Goal: Task Accomplishment & Management: Manage account settings

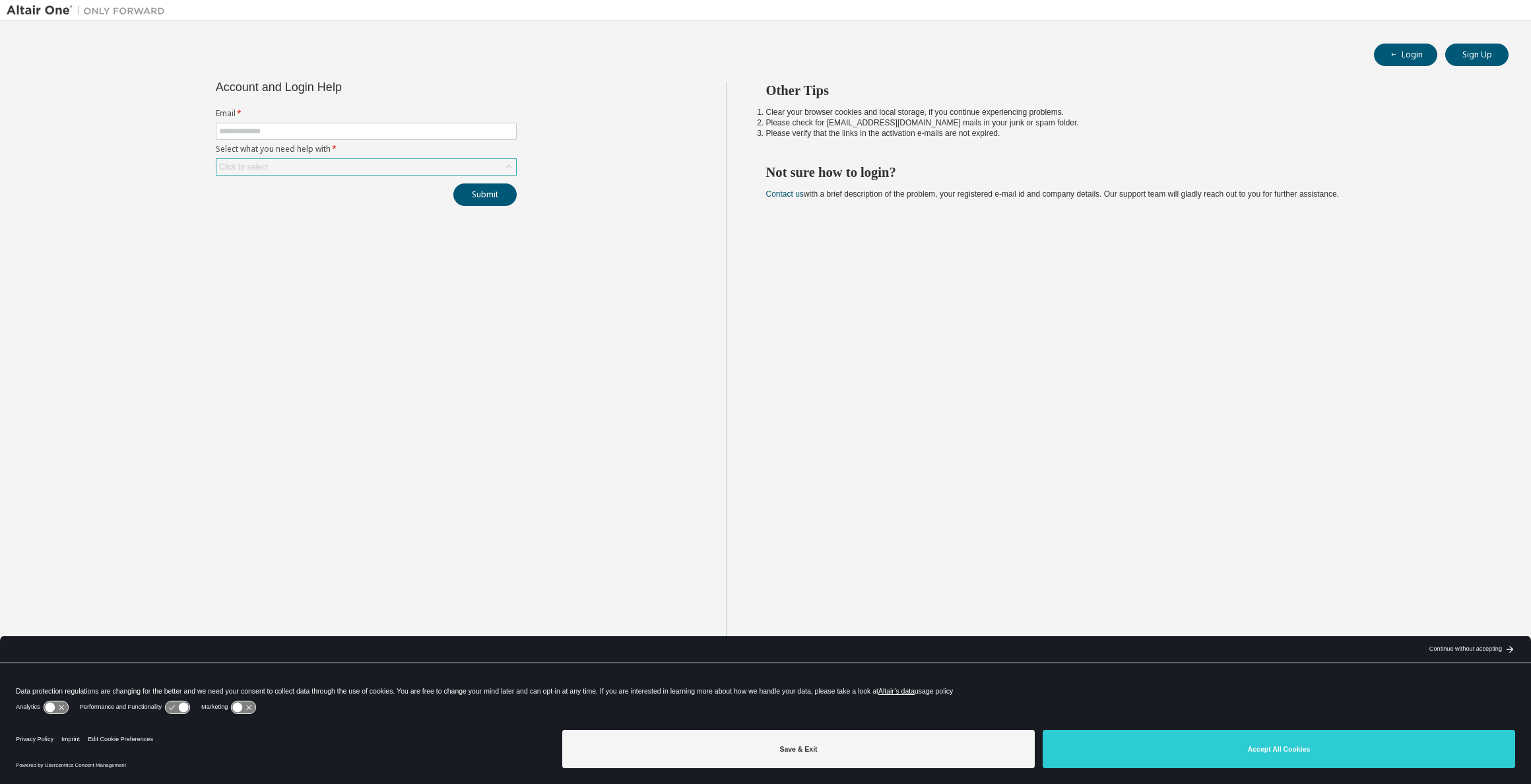
click at [267, 165] on div "Click to select" at bounding box center [244, 167] width 53 height 14
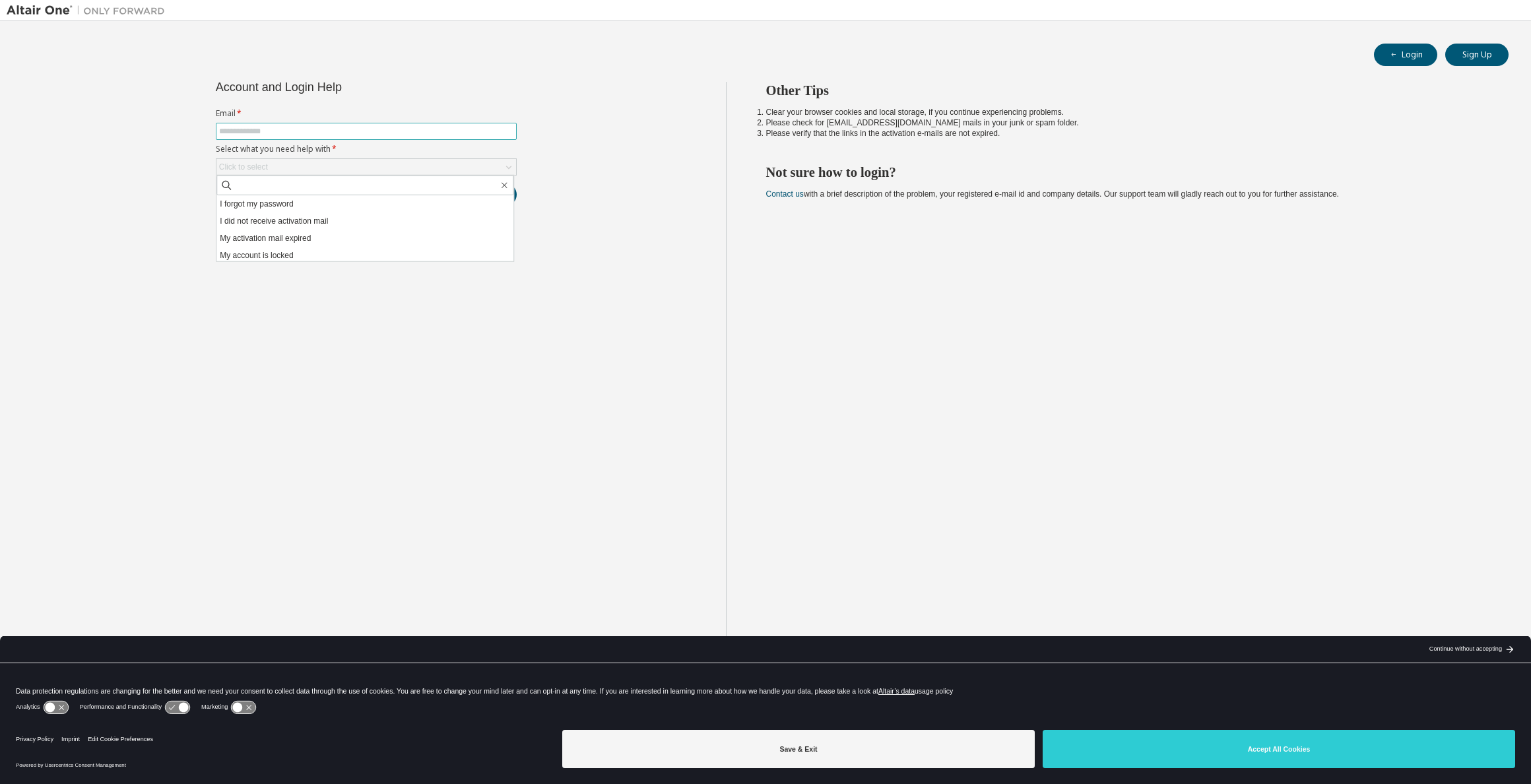
click at [261, 126] on input "text" at bounding box center [366, 131] width 295 height 11
type input "**********"
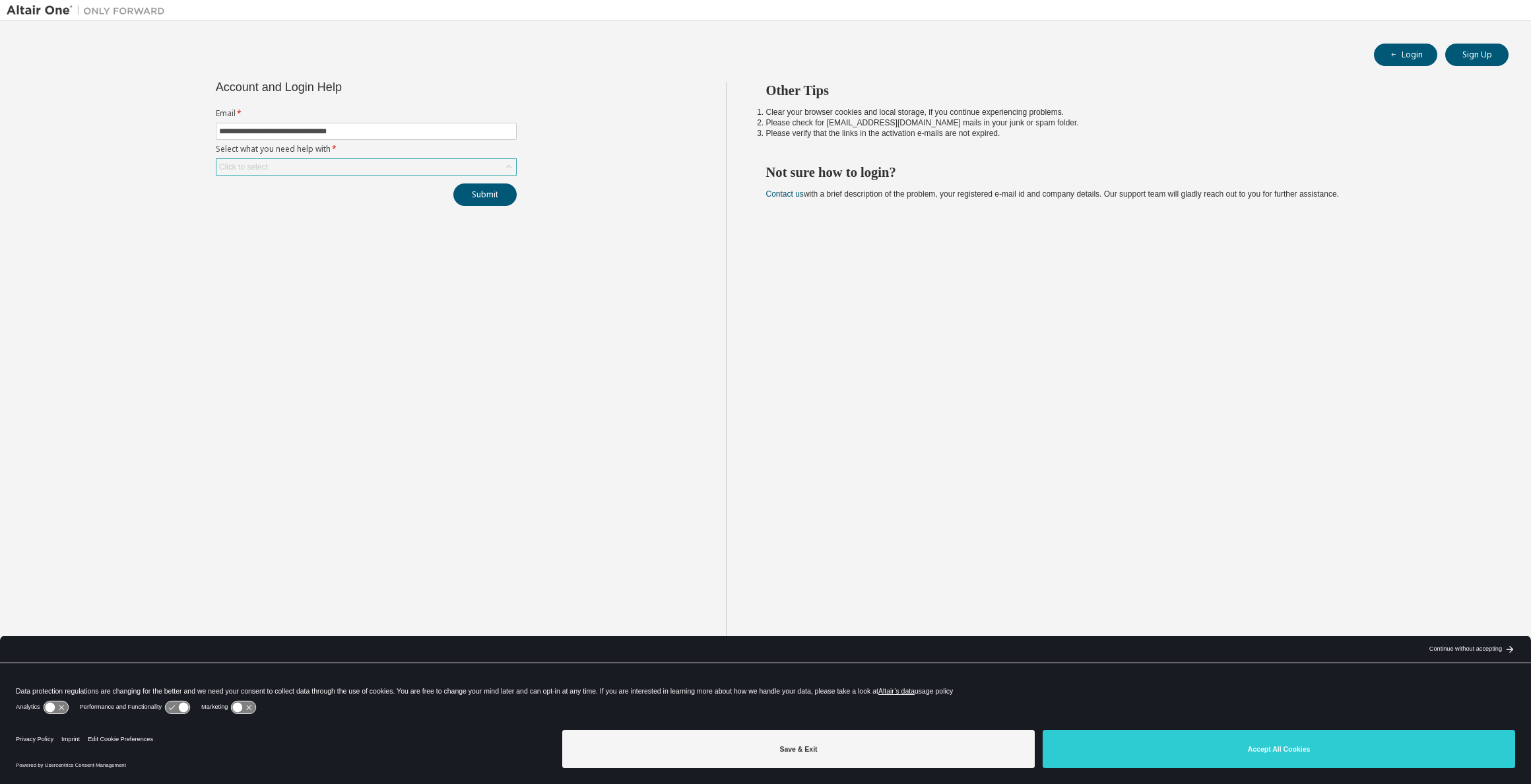
click at [276, 166] on div "Click to select" at bounding box center [366, 167] width 300 height 16
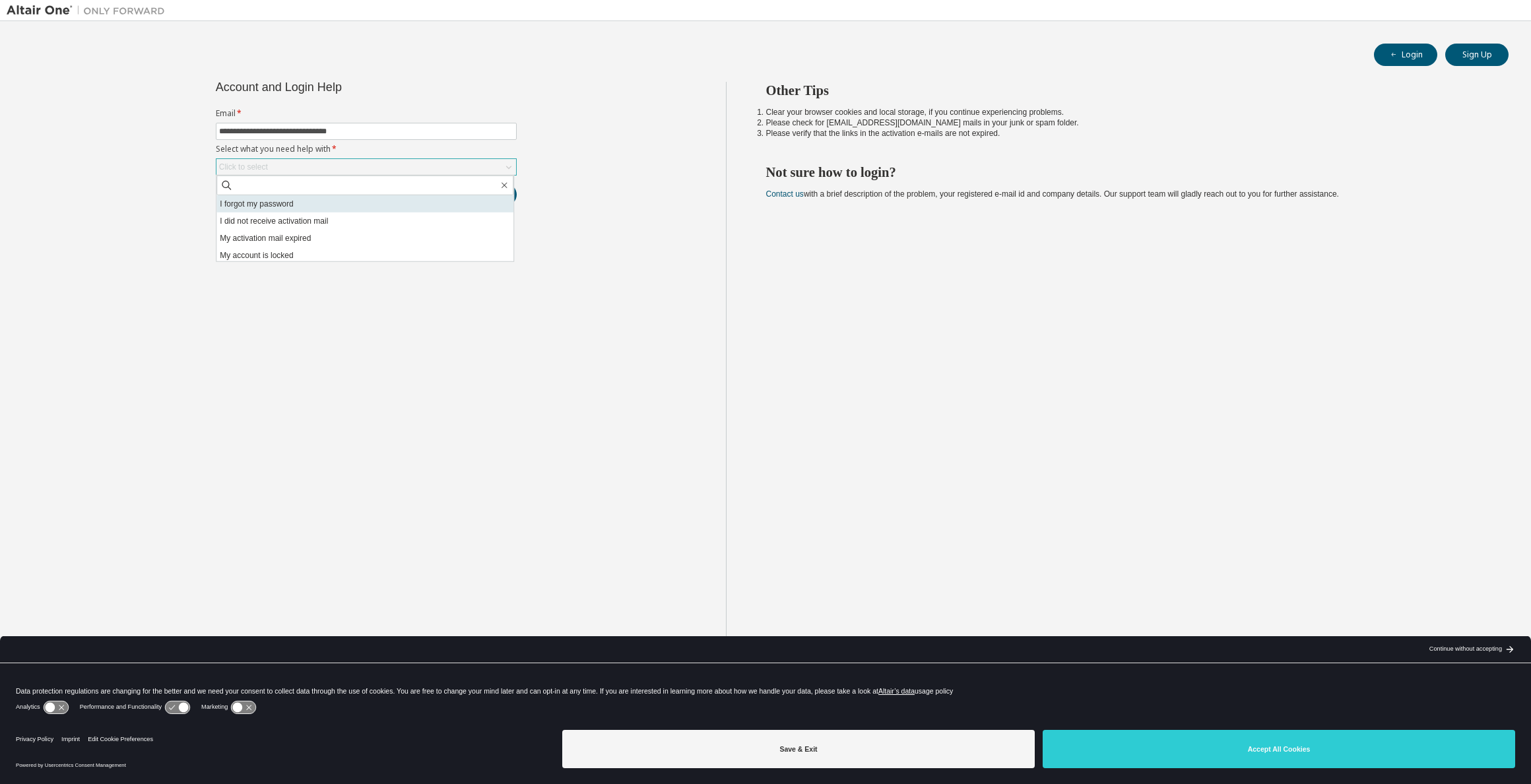
click at [274, 208] on li "I forgot my password" at bounding box center [364, 203] width 297 height 17
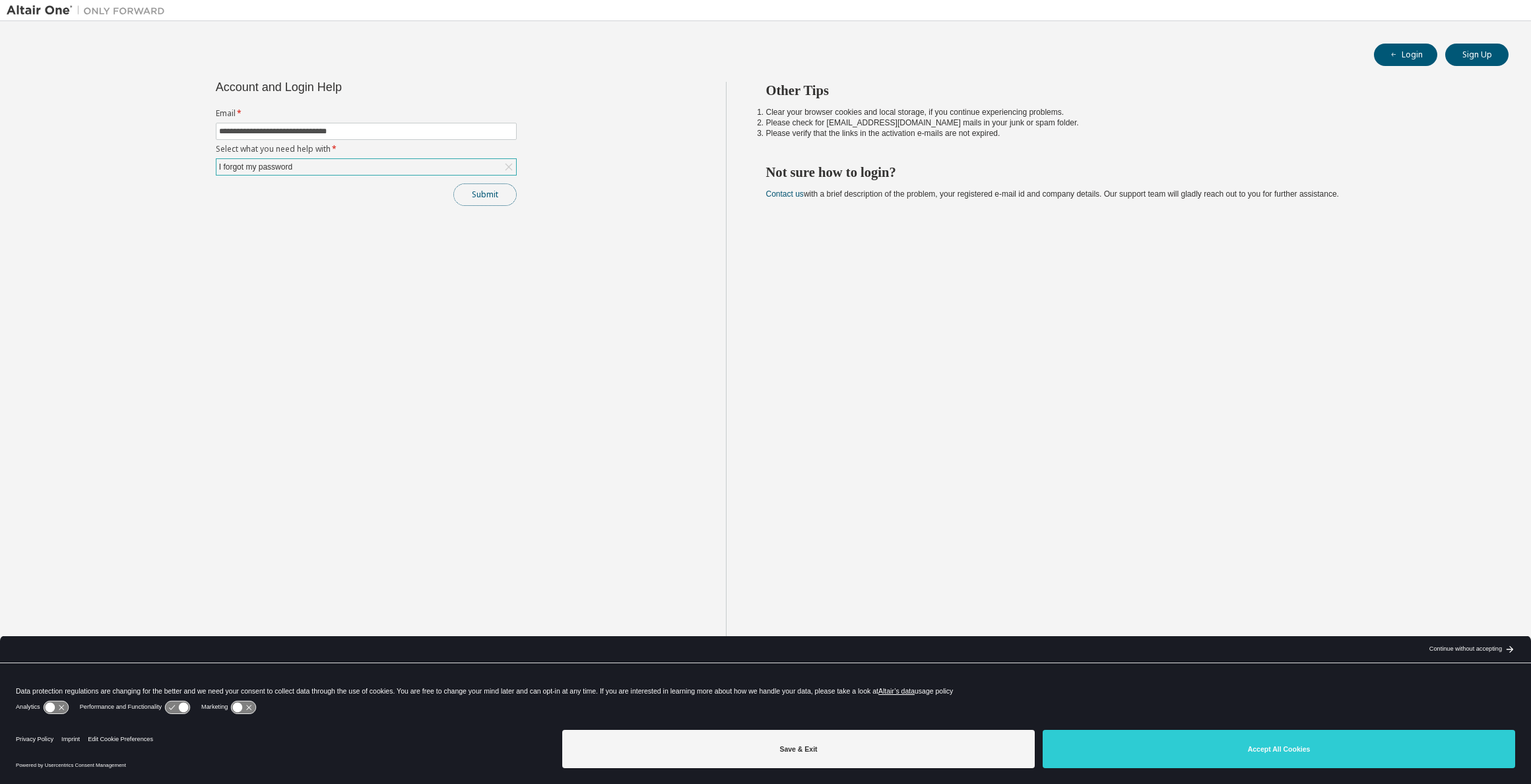
click at [476, 191] on button "Submit" at bounding box center [485, 194] width 64 height 22
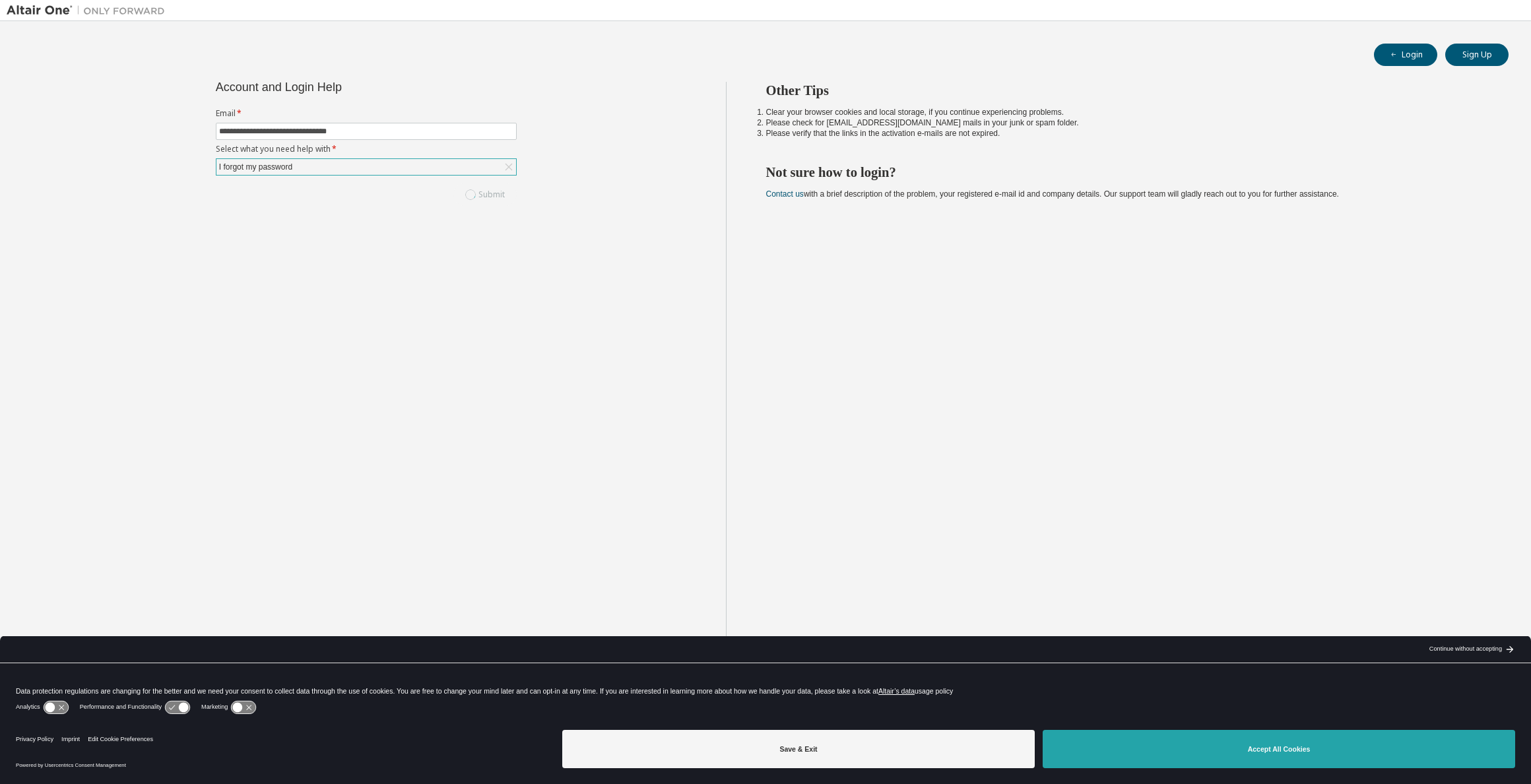
click at [1271, 735] on button "Accept All Cookies" at bounding box center [1279, 748] width 472 height 38
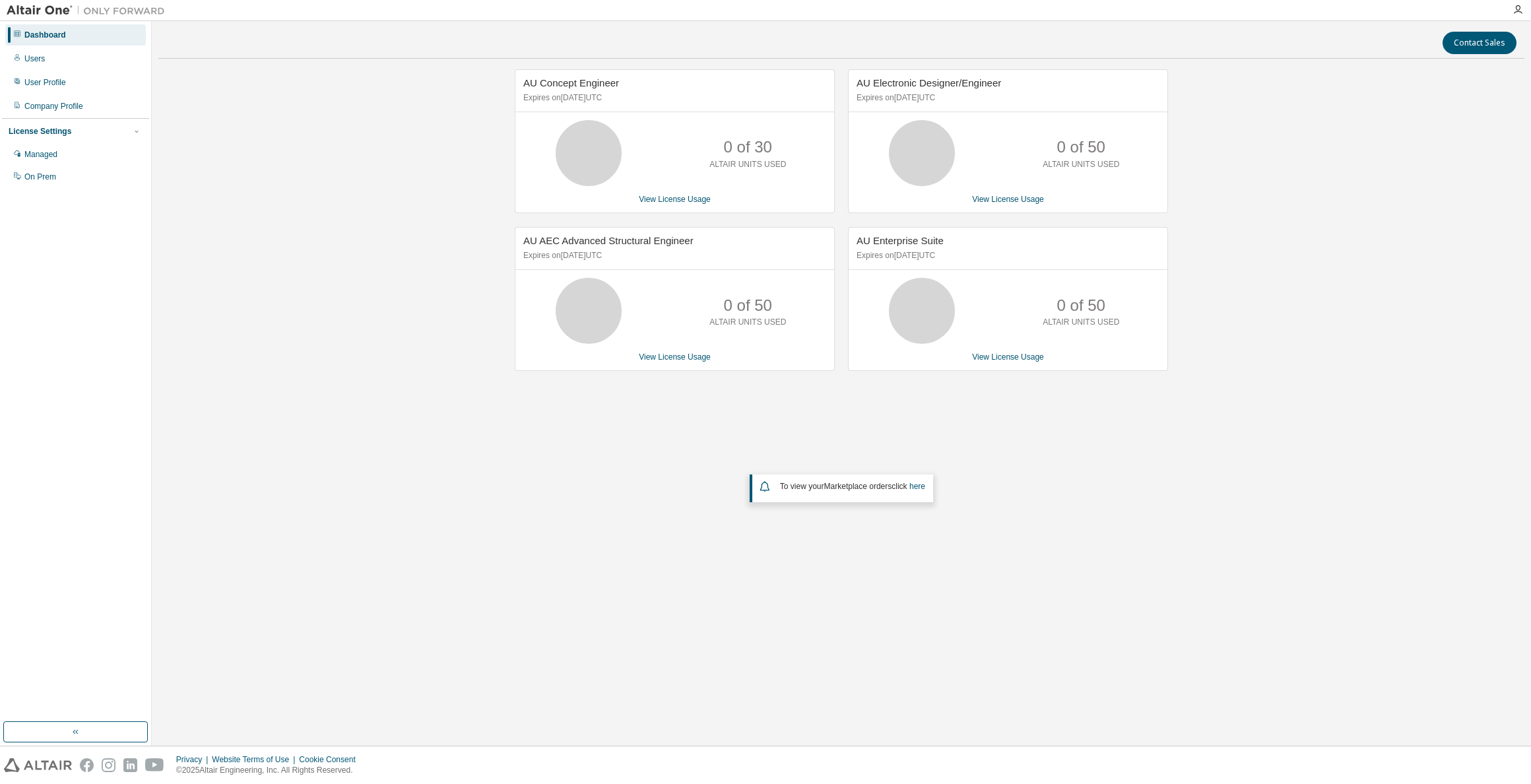
click at [802, 484] on span "To view your Marketplace orders click here" at bounding box center [852, 486] width 146 height 9
click at [42, 56] on div "Users" at bounding box center [34, 59] width 20 height 11
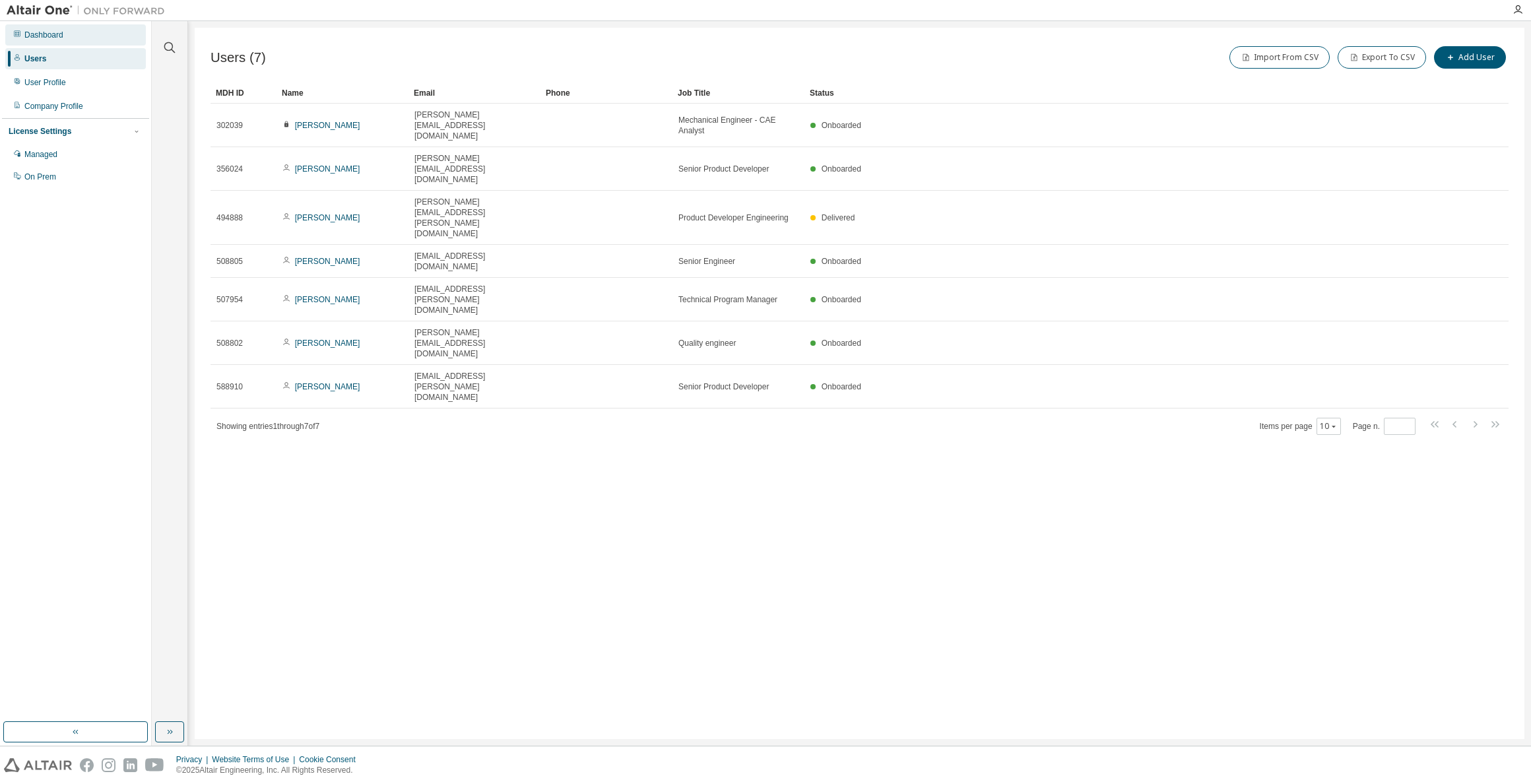
click at [41, 34] on div "Dashboard" at bounding box center [44, 35] width 39 height 11
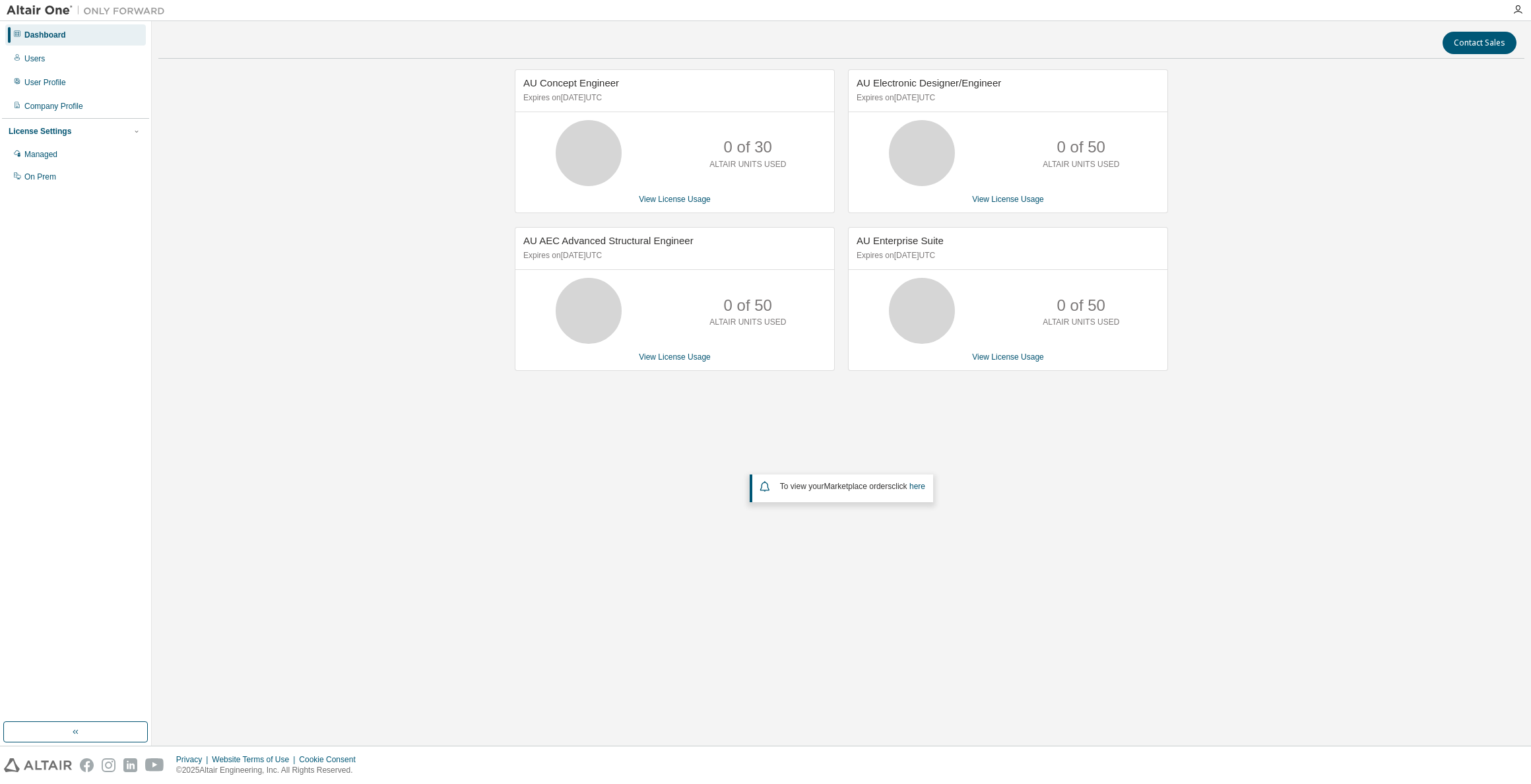
click at [42, 7] on img at bounding box center [88, 10] width 165 height 13
click at [1264, 470] on div "AU Concept Engineer Expires on December 15, 2025 UTC 0 of 30 ALTAIR UNITS USED …" at bounding box center [841, 324] width 1366 height 509
